Goal: Transaction & Acquisition: Purchase product/service

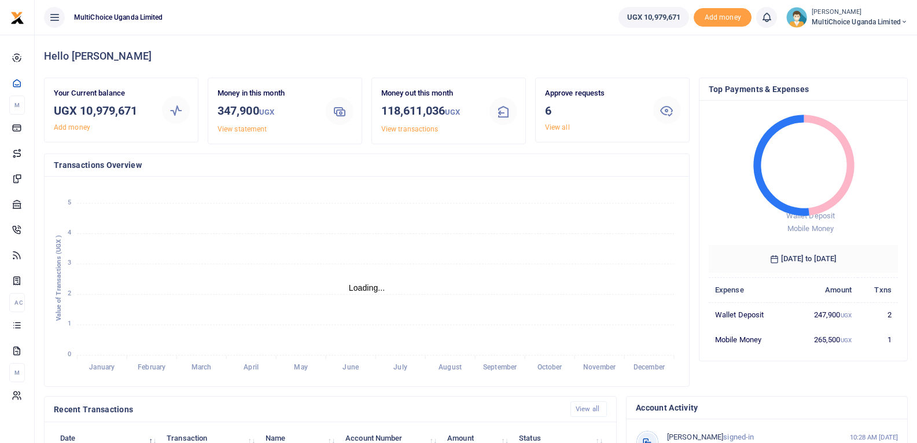
scroll to position [9, 9]
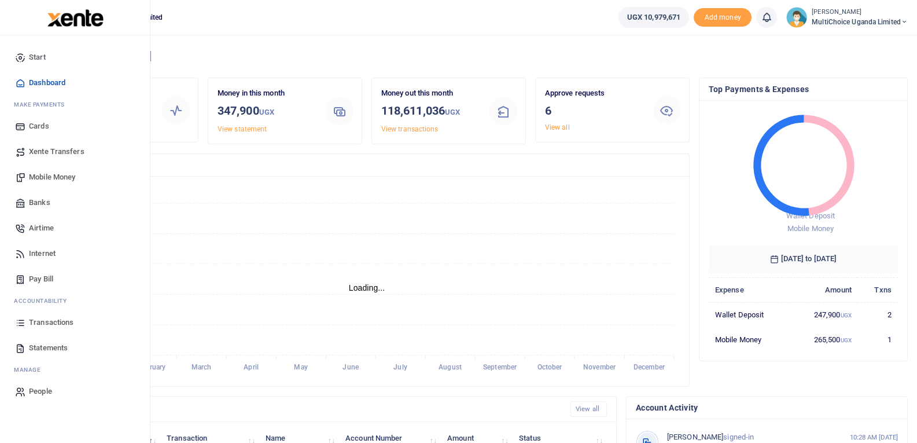
click at [56, 171] on span "Mobile Money" at bounding box center [52, 177] width 46 height 12
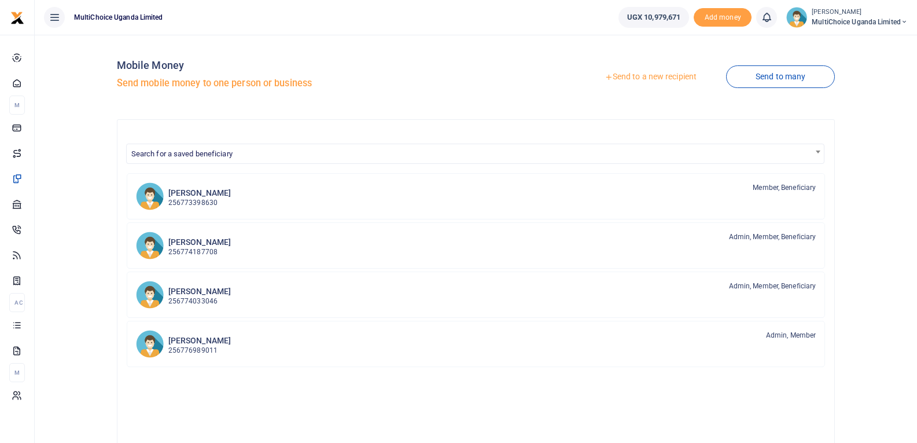
click at [675, 77] on link "Send to a new recipient" at bounding box center [650, 77] width 151 height 21
click at [676, 80] on link "Send to a new recipient" at bounding box center [650, 77] width 151 height 21
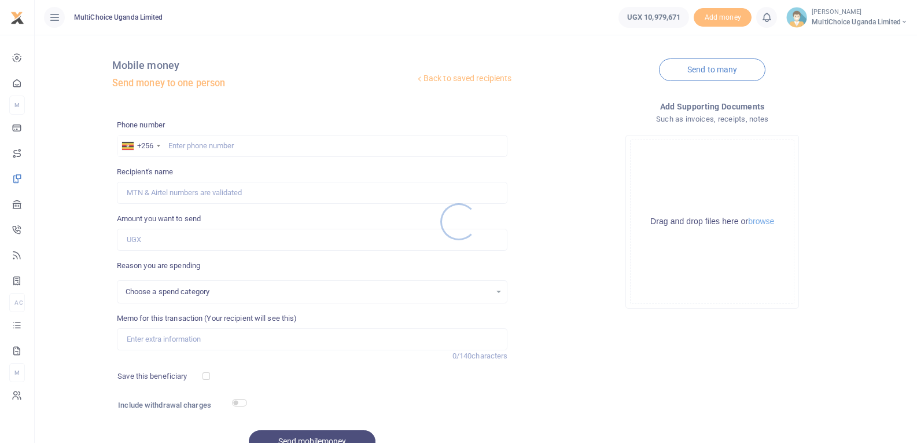
select select
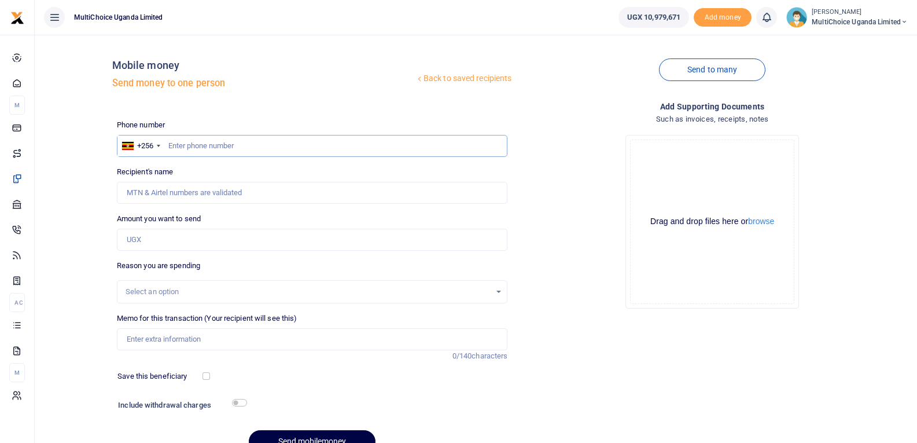
click at [197, 144] on input "text" at bounding box center [312, 146] width 391 height 22
type input "748466957"
type input "[PERSON_NAME]"
